Goal: Find specific page/section: Find specific page/section

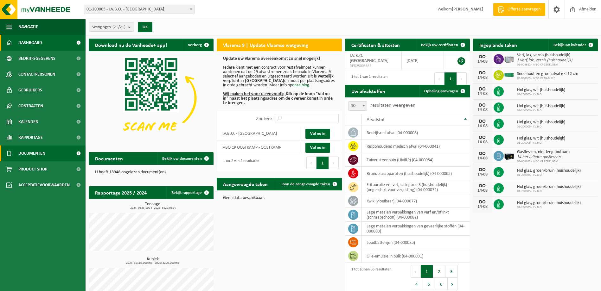
click at [47, 155] on link "Documenten" at bounding box center [42, 154] width 85 height 16
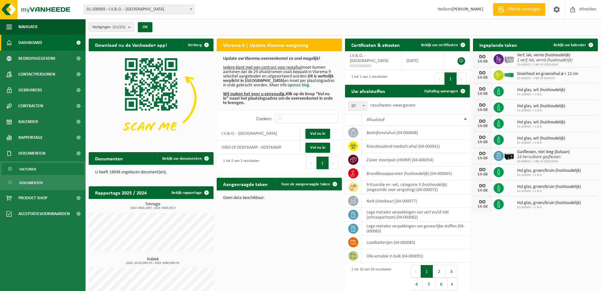
click at [41, 171] on link "Facturen" at bounding box center [43, 169] width 82 height 12
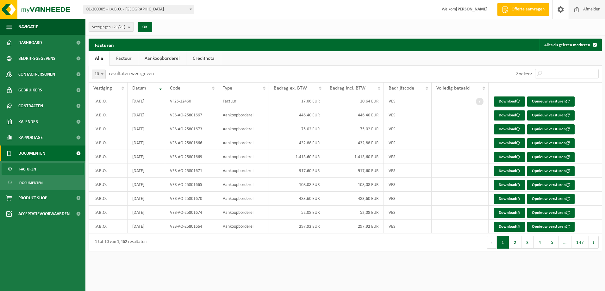
click at [577, 10] on span at bounding box center [576, 9] width 9 height 19
